Goal: Browse casually: Explore the website without a specific task or goal

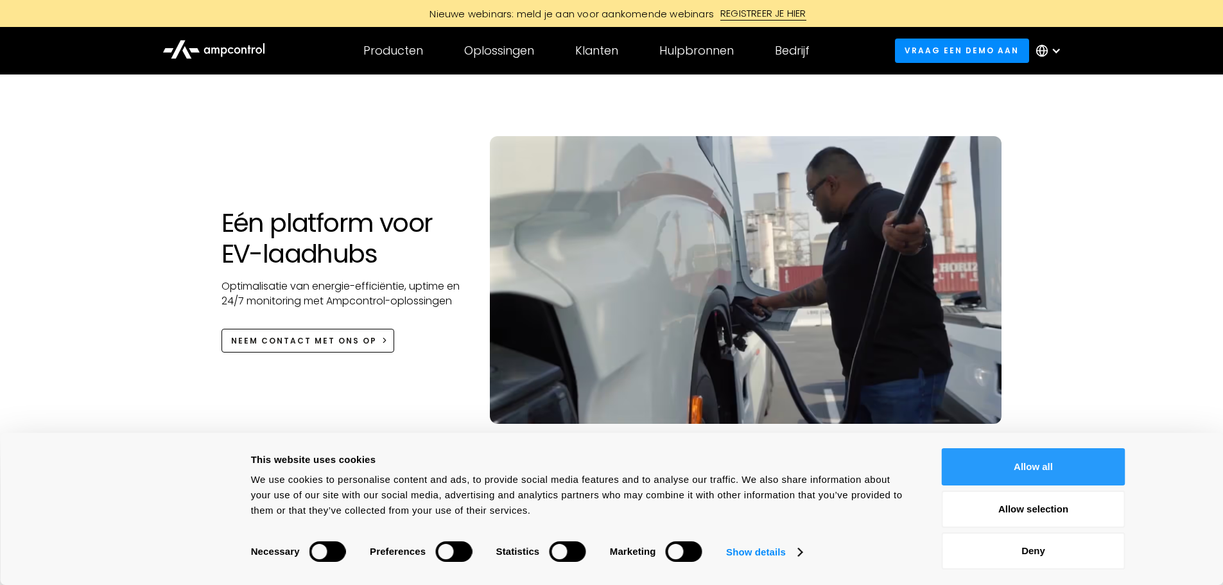
click at [970, 451] on button "Allow all" at bounding box center [1034, 466] width 184 height 37
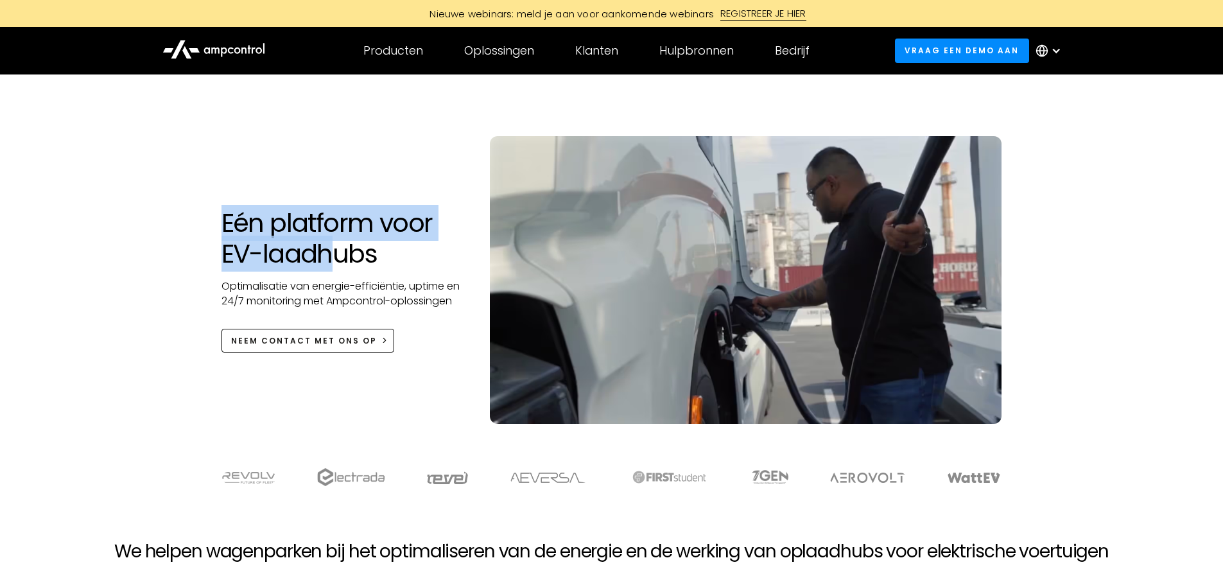
drag, startPoint x: 223, startPoint y: 226, endPoint x: 342, endPoint y: 258, distance: 122.4
click at [338, 257] on div "Eén platform voor EV-laadhubs Optimalisatie van energie-efficiëntie, uptime en …" at bounding box center [343, 279] width 269 height 145
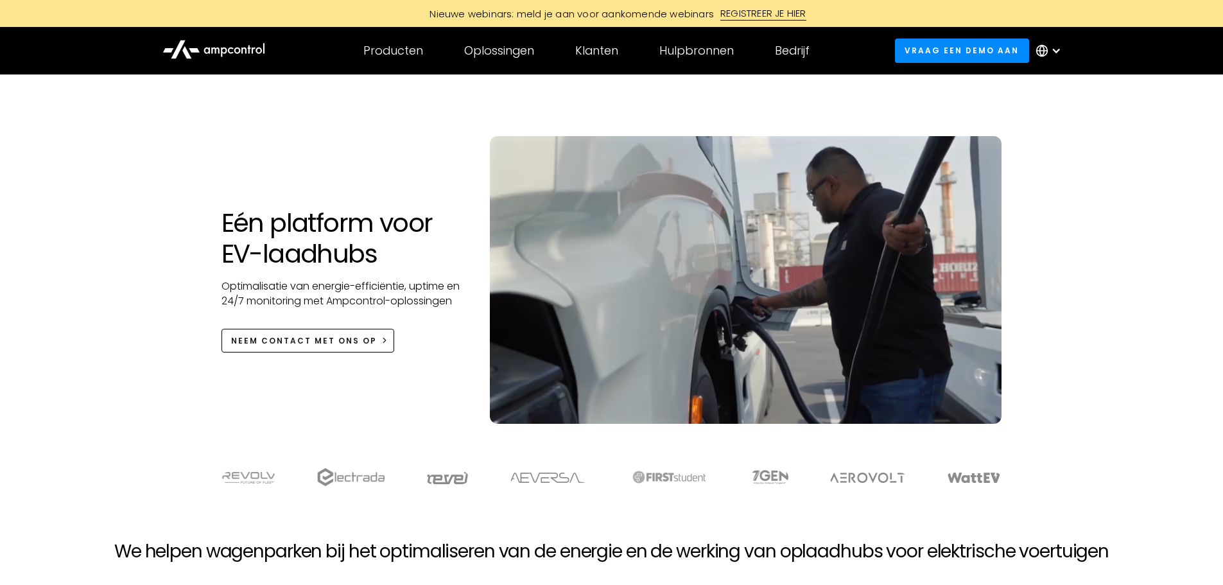
click at [383, 268] on h1 "Eén platform voor EV-laadhubs" at bounding box center [343, 238] width 243 height 62
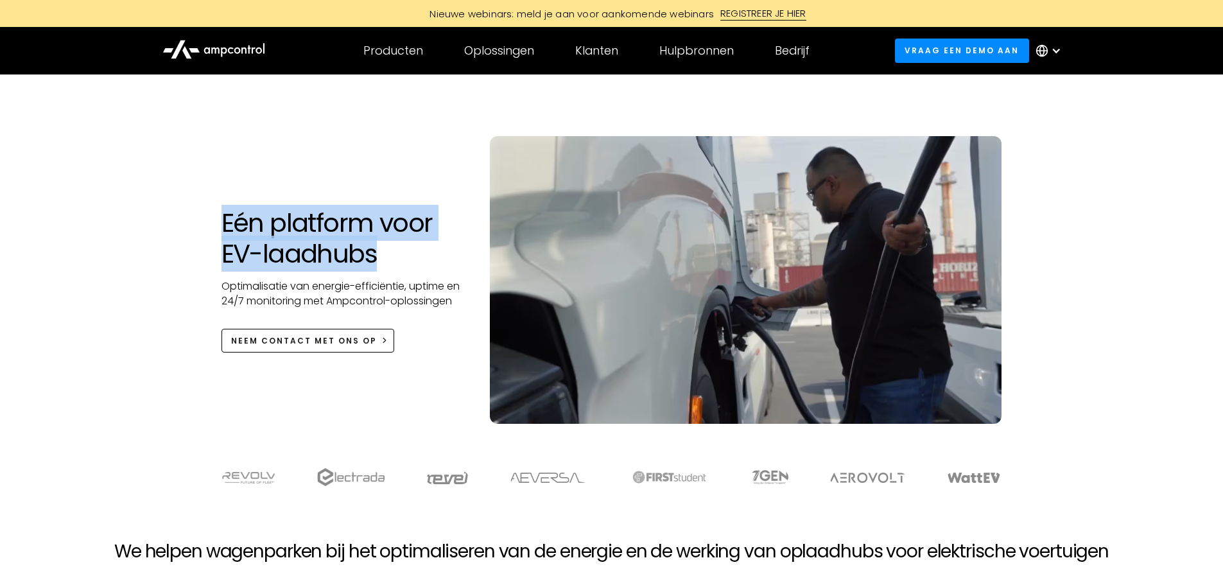
drag, startPoint x: 364, startPoint y: 254, endPoint x: 220, endPoint y: 224, distance: 147.6
click at [222, 224] on h1 "Eén platform voor EV-laadhubs" at bounding box center [343, 238] width 243 height 62
click at [222, 225] on h1 "Eén platform voor EV-laadhubs" at bounding box center [343, 238] width 243 height 62
click at [195, 230] on div "Eén platform voor EV-laadhubs Optimalisatie van energie-efficiëntie, uptime en …" at bounding box center [611, 261] width 1223 height 375
click at [189, 218] on div "Eén platform voor EV-laadhubs Optimalisatie van energie-efficiëntie, uptime en …" at bounding box center [611, 261] width 1223 height 375
